Goal: Navigation & Orientation: Find specific page/section

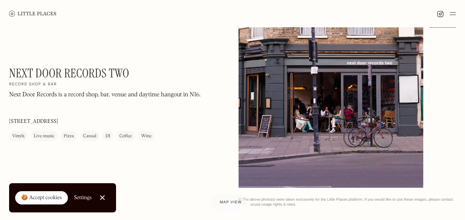
scroll to position [81, 0]
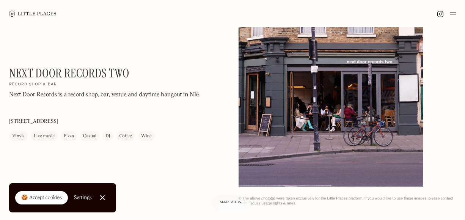
click at [48, 195] on div "🍪 Accept cookies" at bounding box center [41, 198] width 41 height 8
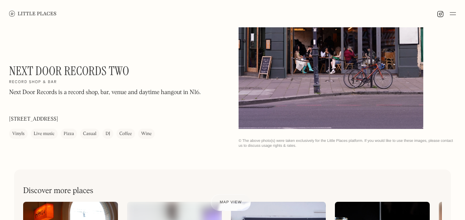
scroll to position [139, 0]
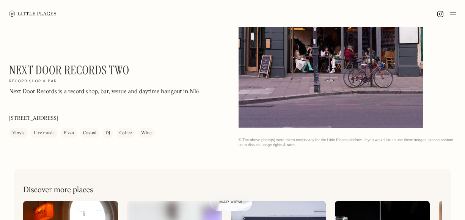
click at [231, 199] on div "Map view" at bounding box center [230, 203] width 23 height 8
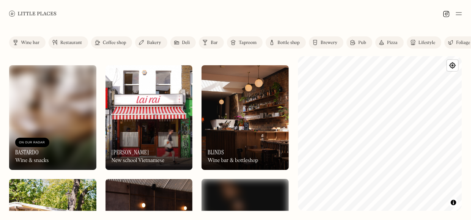
scroll to position [787, 0]
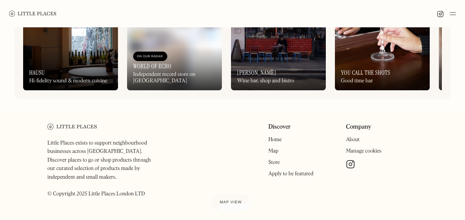
scroll to position [365, 0]
